Goal: Task Accomplishment & Management: Complete application form

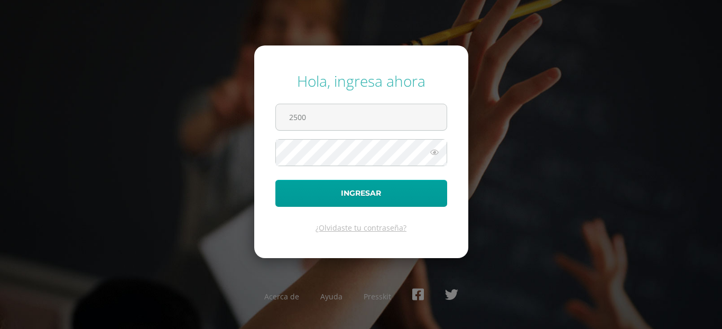
type input "25005@lasallechiquimula.edu.gt"
click at [275, 180] on button "Ingresar" at bounding box center [361, 193] width 172 height 27
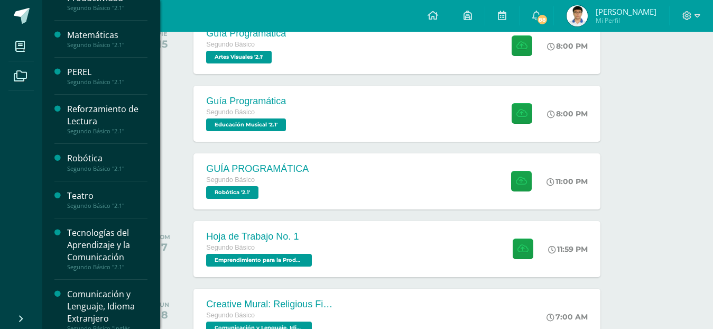
scroll to position [442, 0]
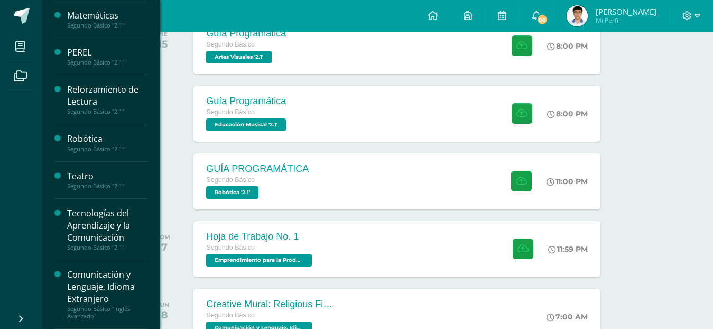
click at [84, 201] on div "Tecnologías del Aprendizaje y la Comunicación Segundo Básico "2.1"" at bounding box center [100, 229] width 93 height 61
click at [81, 220] on div "Tecnologías del Aprendizaje y la Comunicación" at bounding box center [107, 225] width 80 height 36
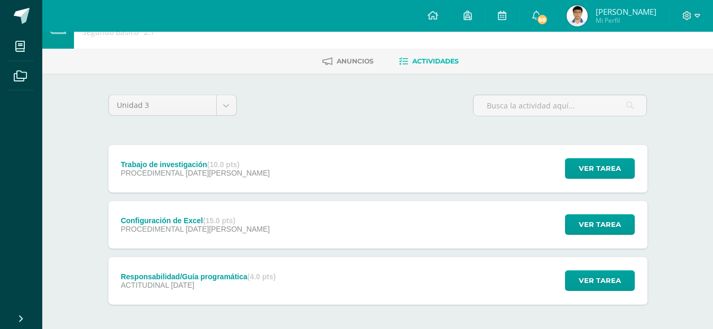
scroll to position [53, 0]
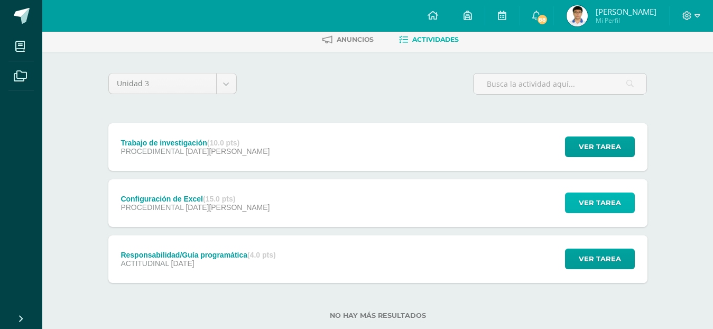
click at [591, 208] on span "Ver tarea" at bounding box center [600, 203] width 42 height 20
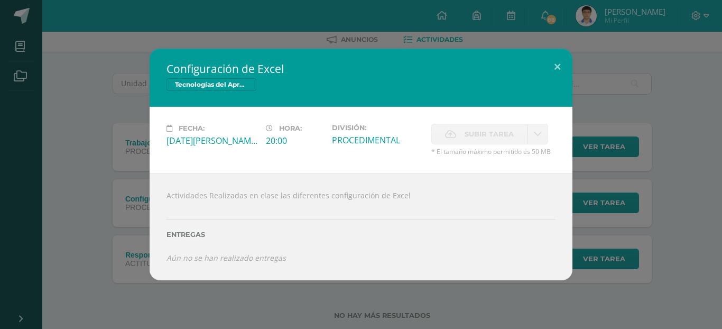
click at [479, 149] on span "* El tamaño máximo permitido es 50 MB" at bounding box center [493, 151] width 124 height 9
click at [480, 149] on span "* El tamaño máximo permitido es 50 MB" at bounding box center [493, 151] width 124 height 9
click at [492, 129] on span "Subir tarea" at bounding box center [489, 134] width 49 height 20
click at [456, 93] on div "Configuración de Excel Tecnologías del Aprendizaje y la Comunicación" at bounding box center [361, 78] width 423 height 58
click at [405, 180] on div "Actividades Realizadas en clase las diferentes configuración de Excel Entregas …" at bounding box center [361, 226] width 423 height 107
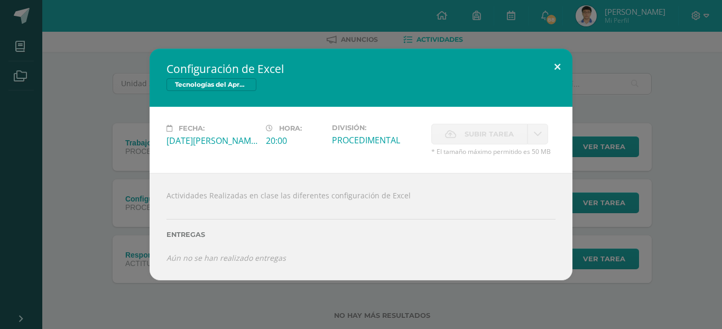
click at [565, 70] on button at bounding box center [557, 67] width 30 height 36
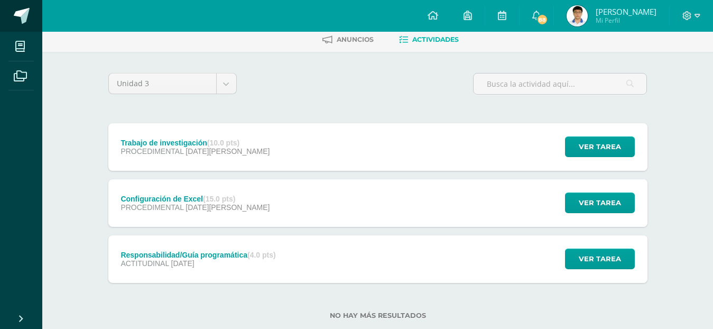
click at [30, 18] on link at bounding box center [21, 16] width 42 height 32
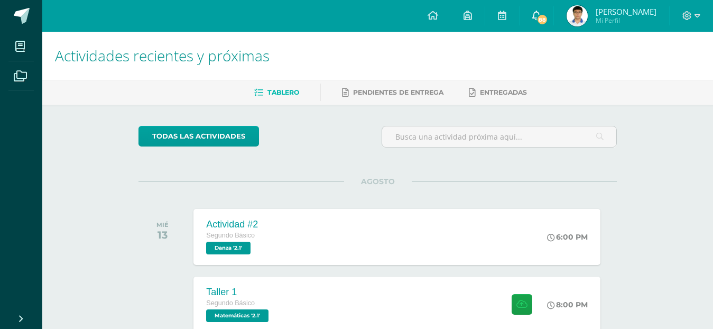
click at [548, 17] on span "88" at bounding box center [542, 20] width 12 height 12
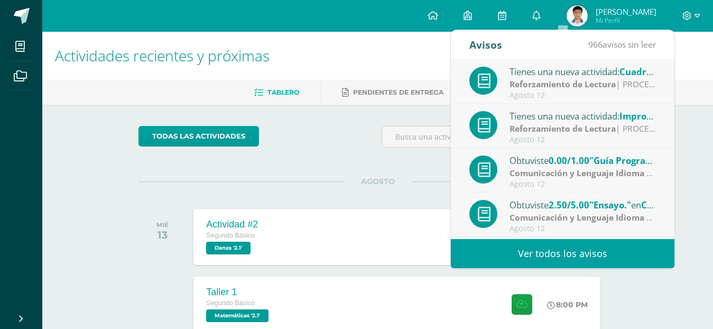
scroll to position [17, 0]
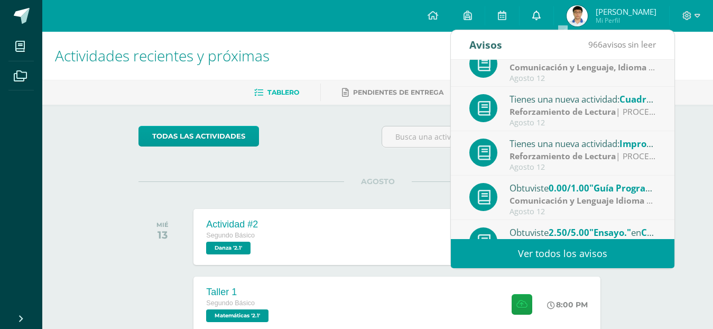
click at [553, 11] on link "0" at bounding box center [537, 16] width 34 height 32
click at [553, 16] on link "0" at bounding box center [537, 16] width 34 height 32
click at [29, 16] on span at bounding box center [22, 16] width 16 height 16
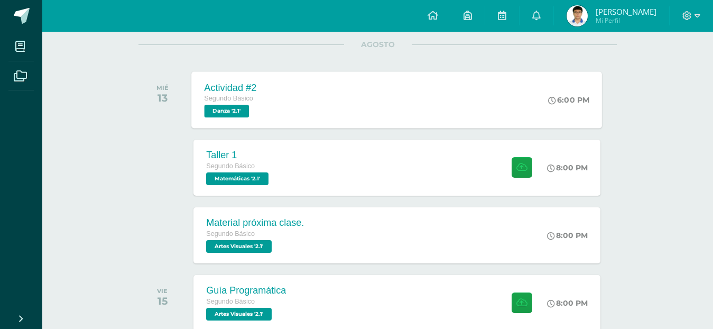
scroll to position [159, 0]
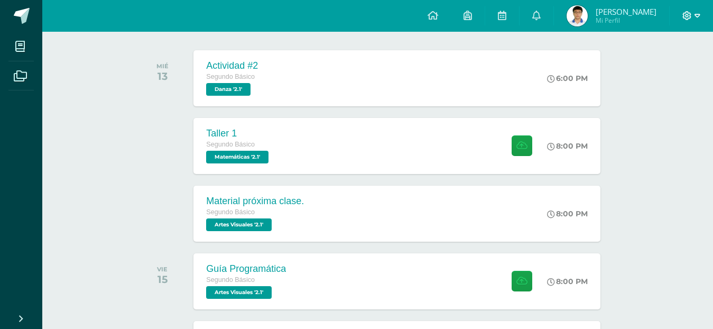
click at [692, 17] on span at bounding box center [691, 16] width 18 height 12
click at [665, 75] on span "Cerrar sesión" at bounding box center [665, 72] width 48 height 10
